Goal: Task Accomplishment & Management: Complete application form

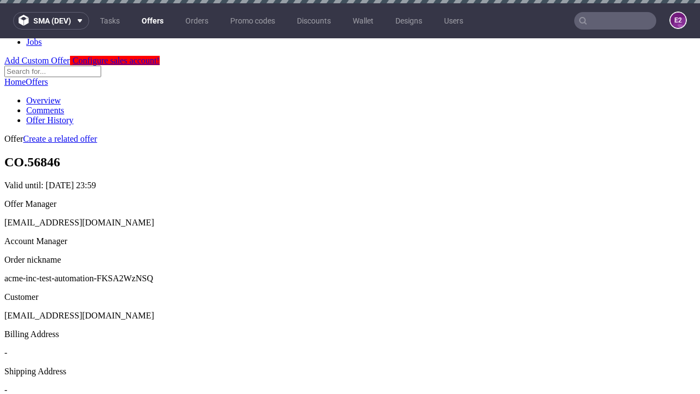
scroll to position [3, 0]
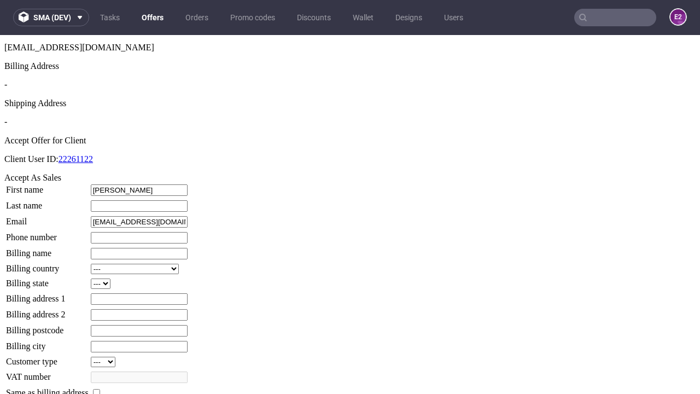
type input "[PERSON_NAME]"
type input "Bechtelar"
type input "1509813888"
type input "Heloise.[PERSON_NAME]"
select select "13"
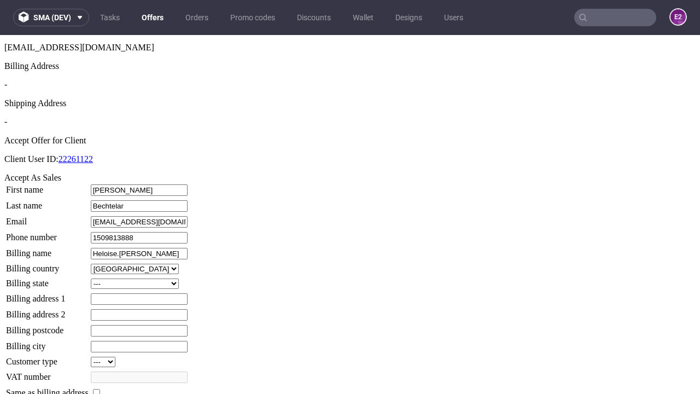
select select "132"
type input "Heloise.[PERSON_NAME]"
type input "[STREET_ADDRESS]"
type input "US39 6DB"
type input "Gutmannwick"
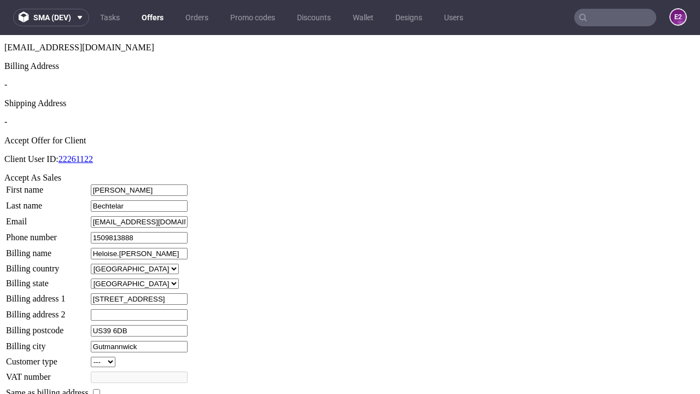
click at [100, 389] on input "checkbox" at bounding box center [96, 392] width 7 height 7
checkbox input "true"
type input "Heloise.[PERSON_NAME]"
select select "13"
type input "[STREET_ADDRESS]"
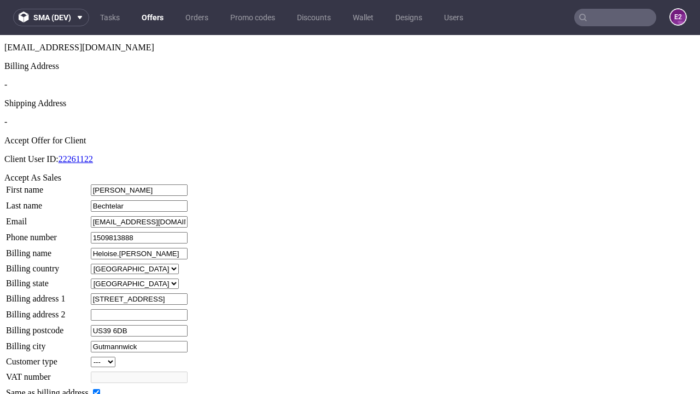
type input "US39 6DB"
type input "Gutmannwick"
